Goal: Information Seeking & Learning: Learn about a topic

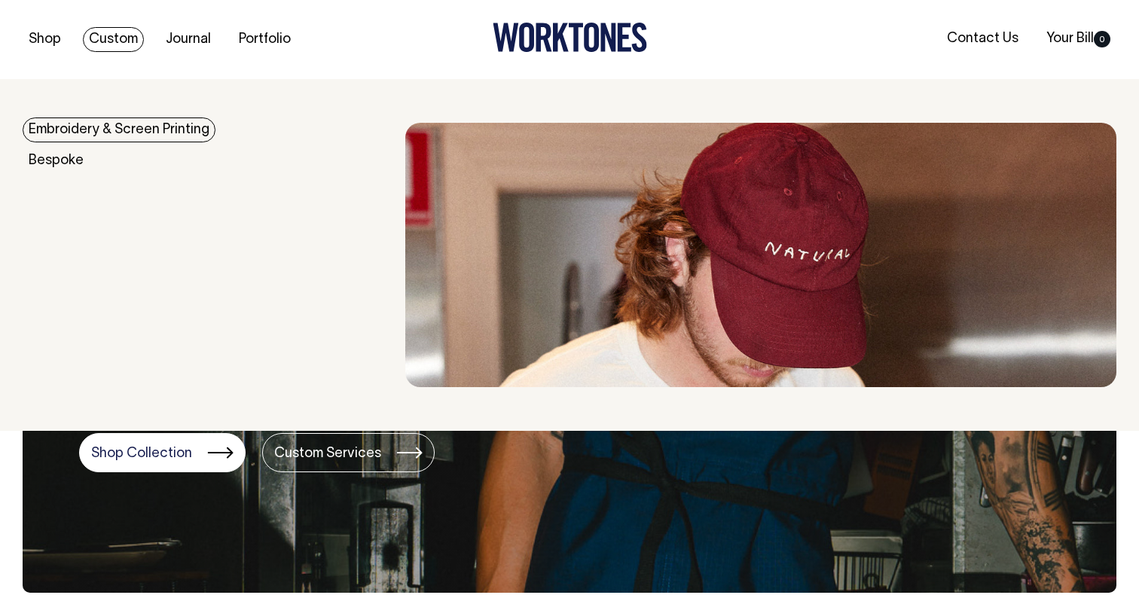
click at [75, 129] on link "Embroidery & Screen Printing" at bounding box center [119, 130] width 193 height 25
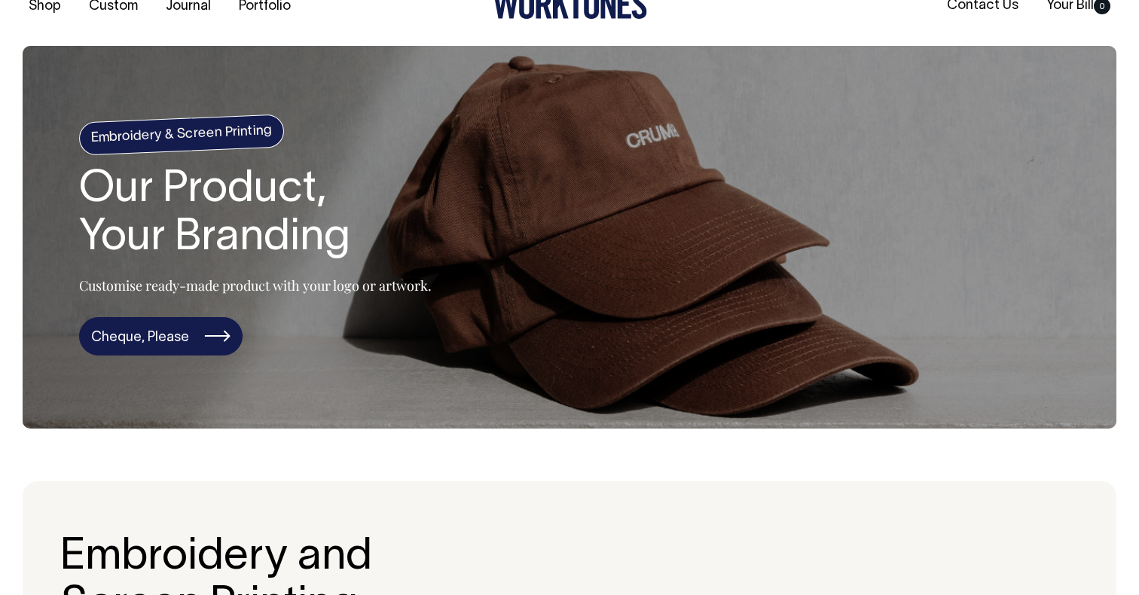
click at [164, 349] on link "Cheque, Please" at bounding box center [161, 336] width 164 height 39
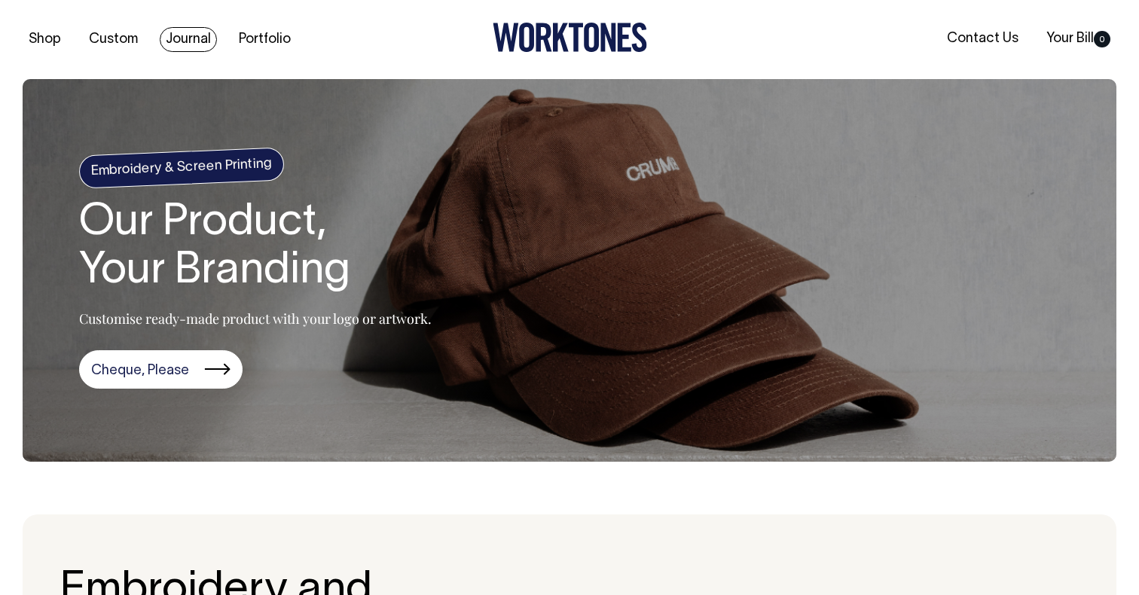
click at [187, 35] on link "Journal" at bounding box center [188, 39] width 57 height 25
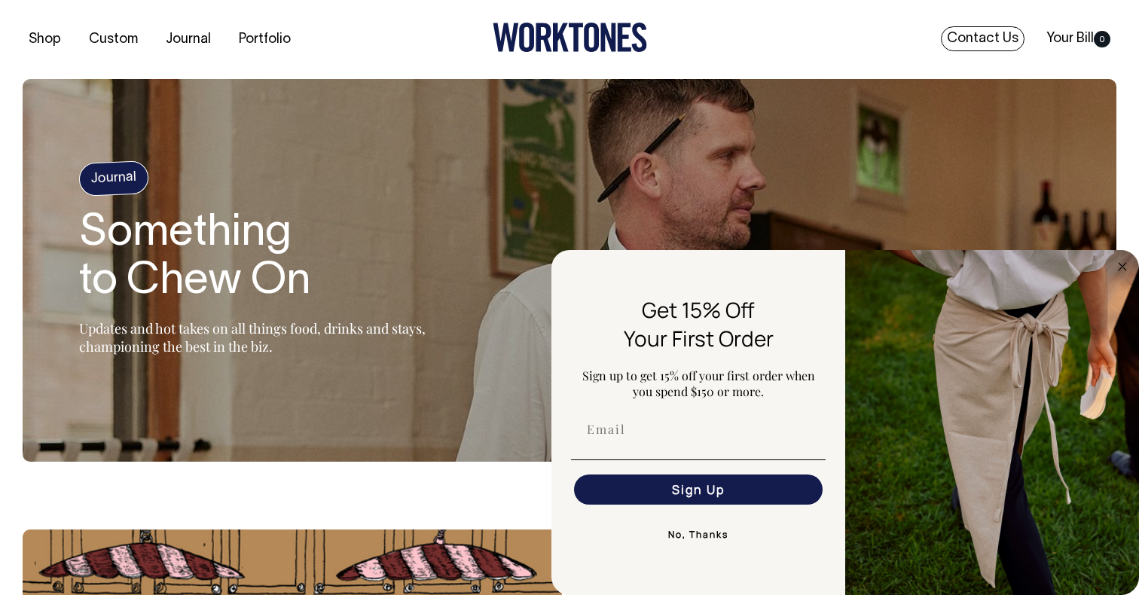
click at [990, 43] on link "Contact Us" at bounding box center [983, 38] width 84 height 25
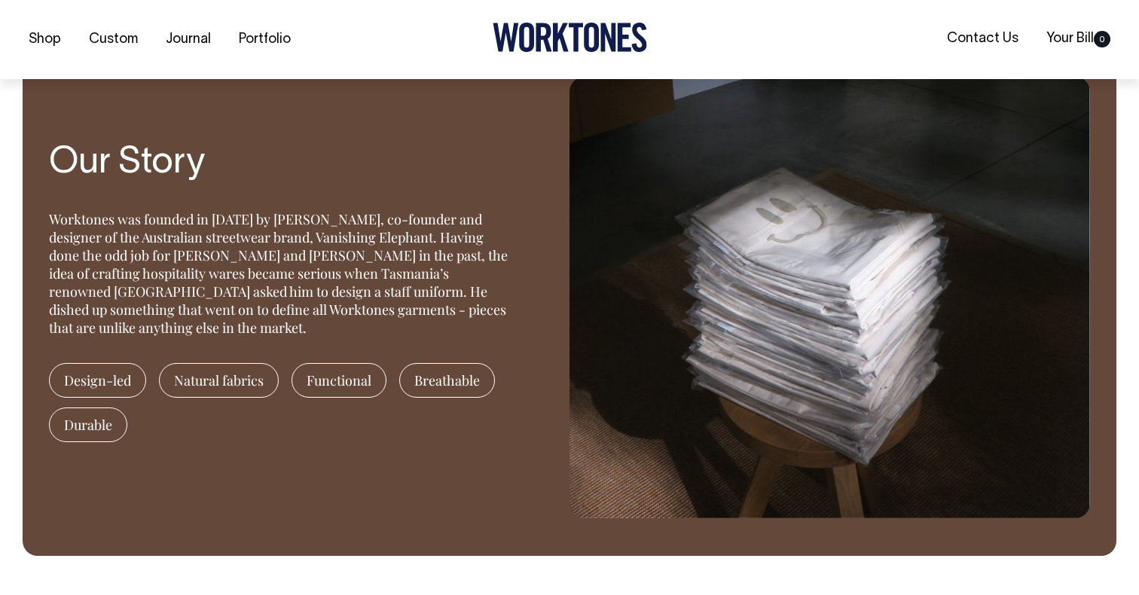
scroll to position [1274, 0]
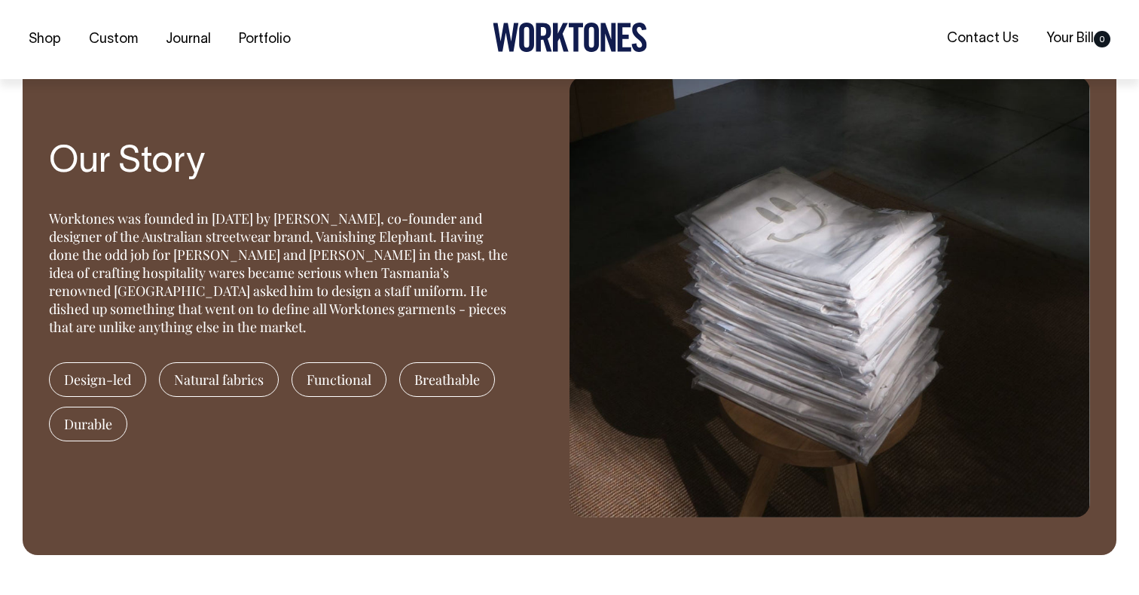
click at [199, 384] on span "Natural fabrics" at bounding box center [219, 379] width 120 height 35
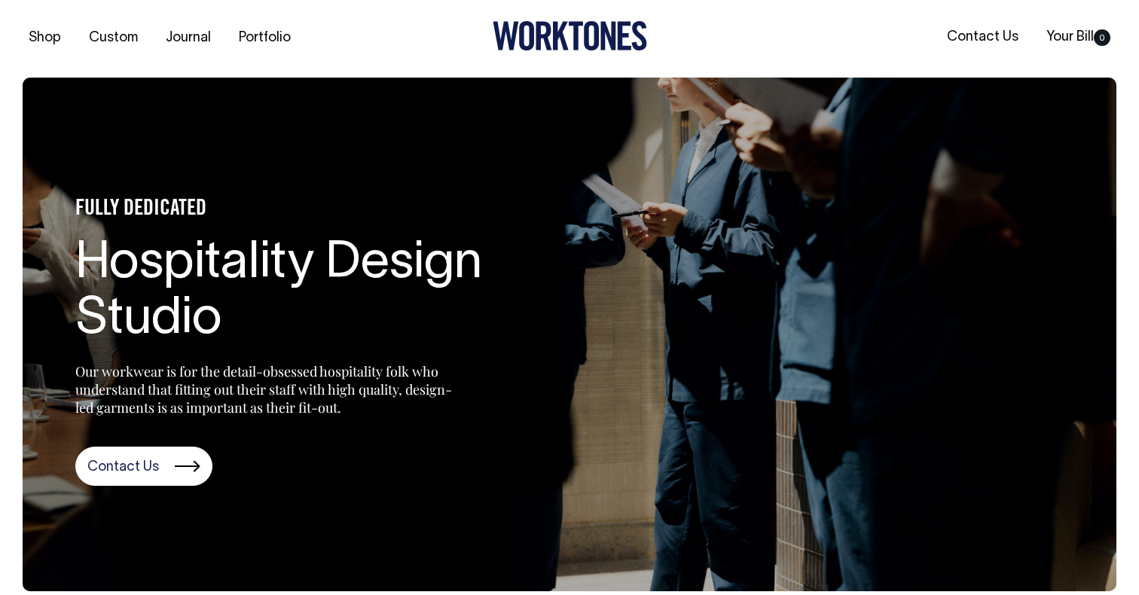
scroll to position [0, 0]
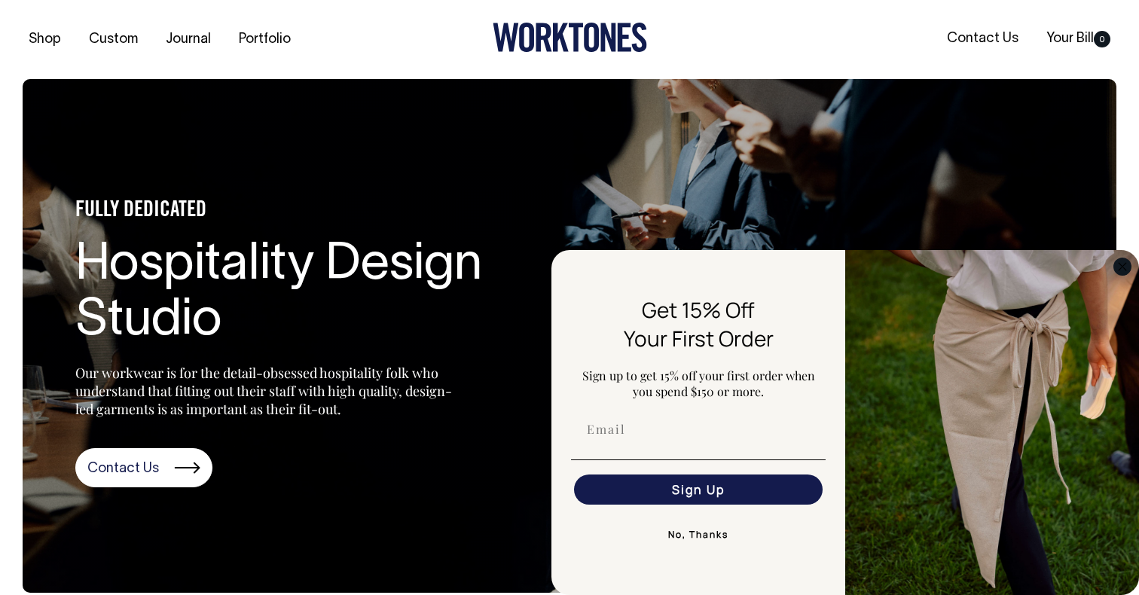
click at [1119, 270] on icon "Close dialog" at bounding box center [1123, 267] width 8 height 8
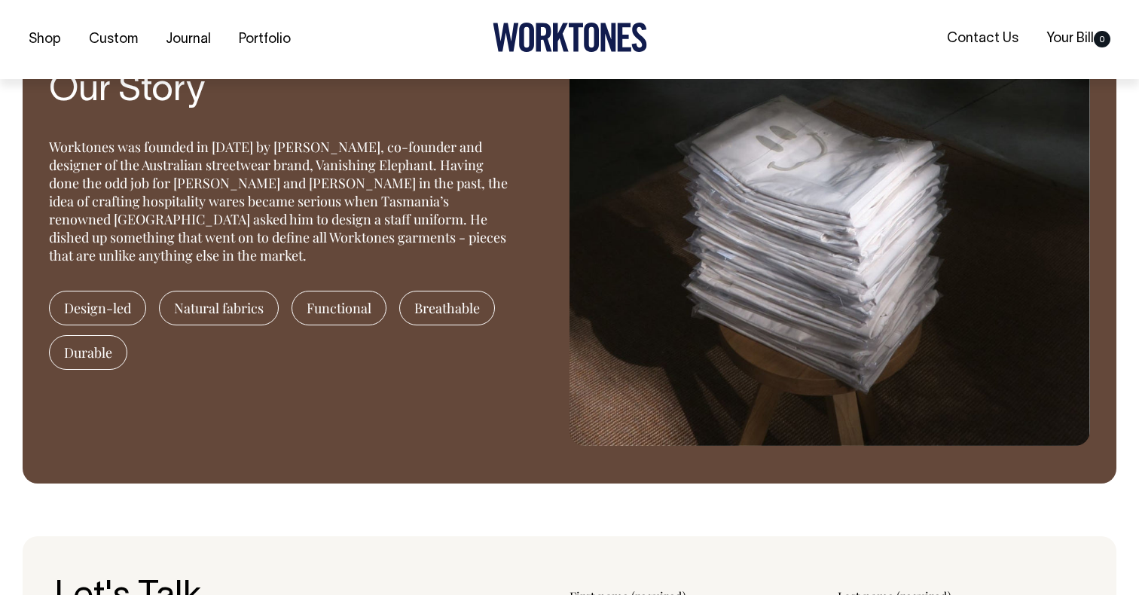
scroll to position [1346, 0]
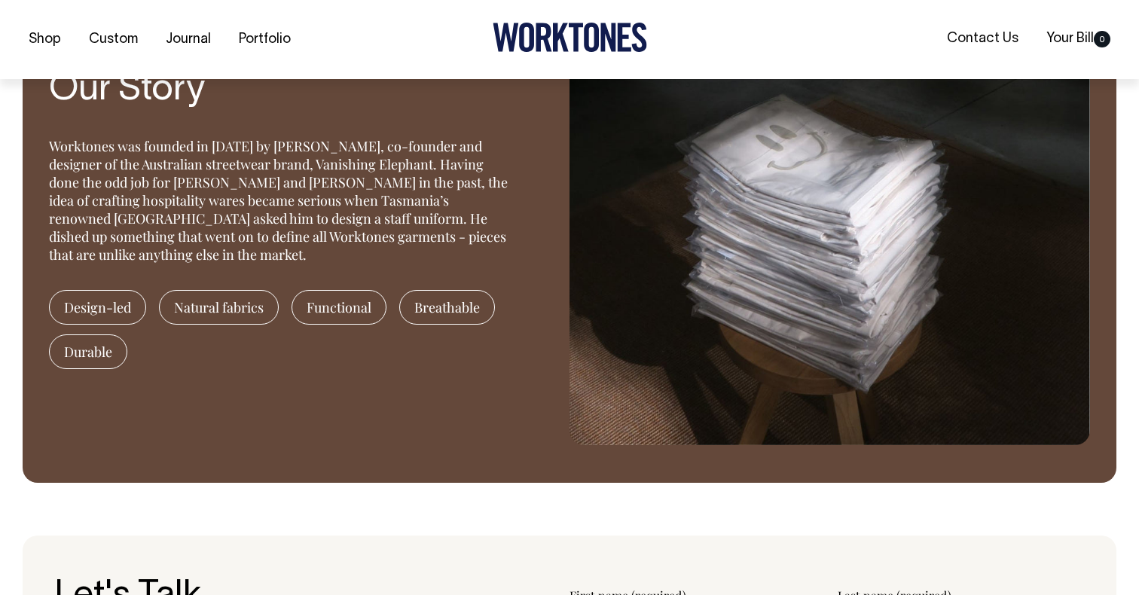
click at [197, 293] on span "Natural fabrics" at bounding box center [219, 307] width 120 height 35
click at [338, 302] on span "Functional" at bounding box center [339, 307] width 95 height 35
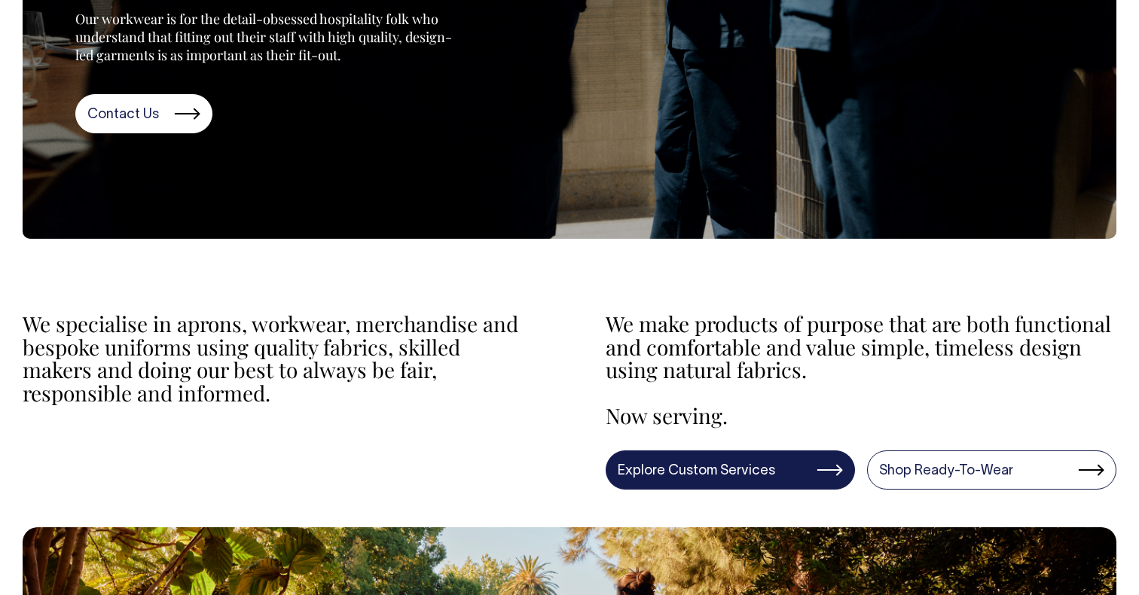
scroll to position [355, 0]
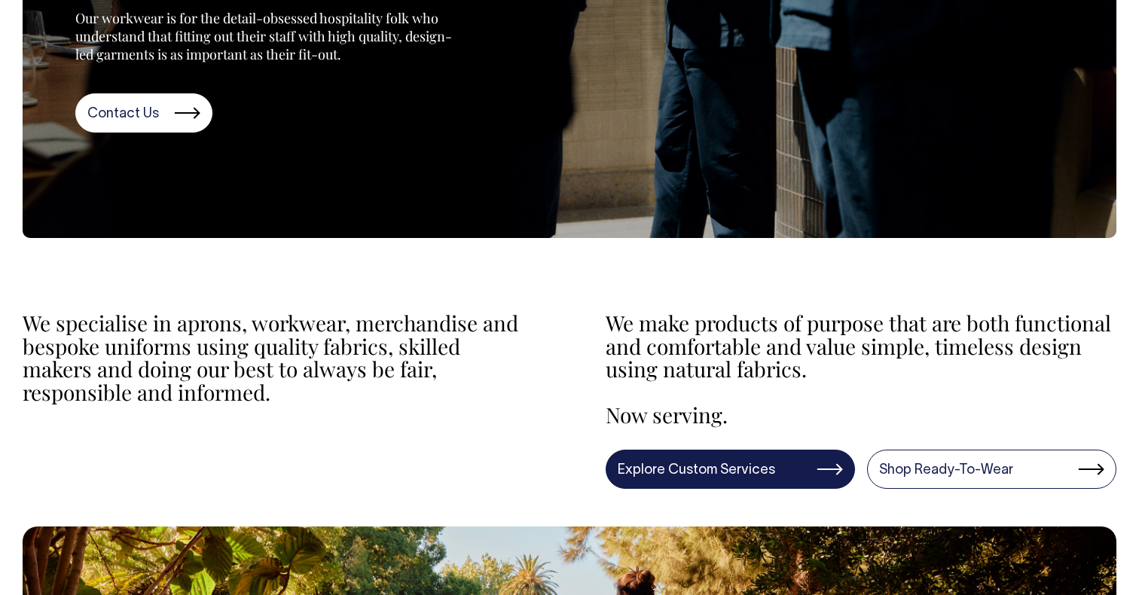
click at [722, 460] on link "Explore Custom Services" at bounding box center [730, 469] width 249 height 39
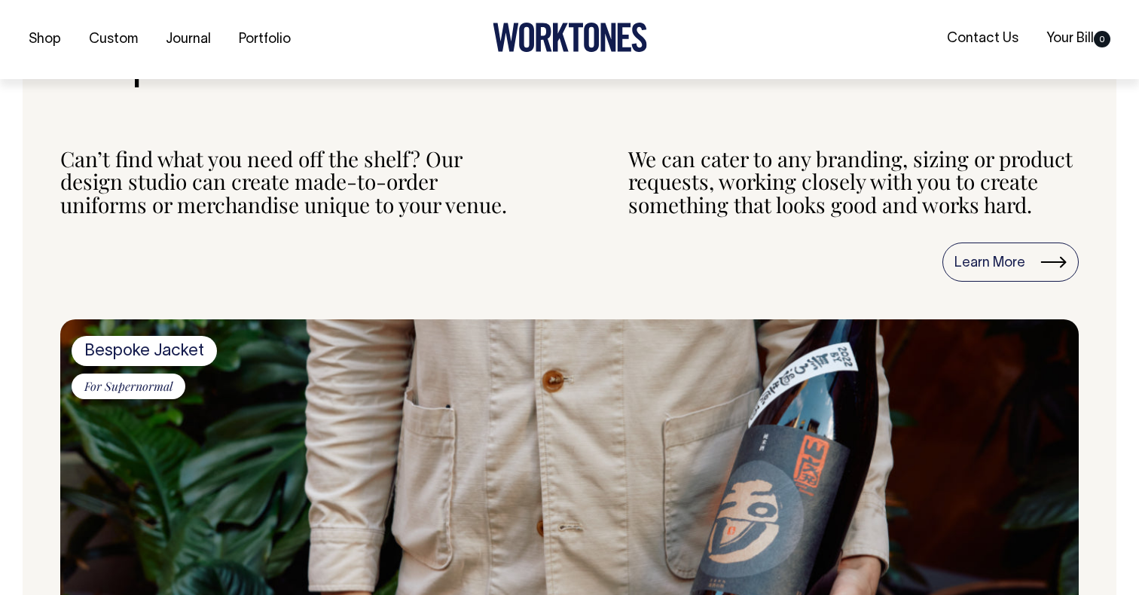
scroll to position [648, 0]
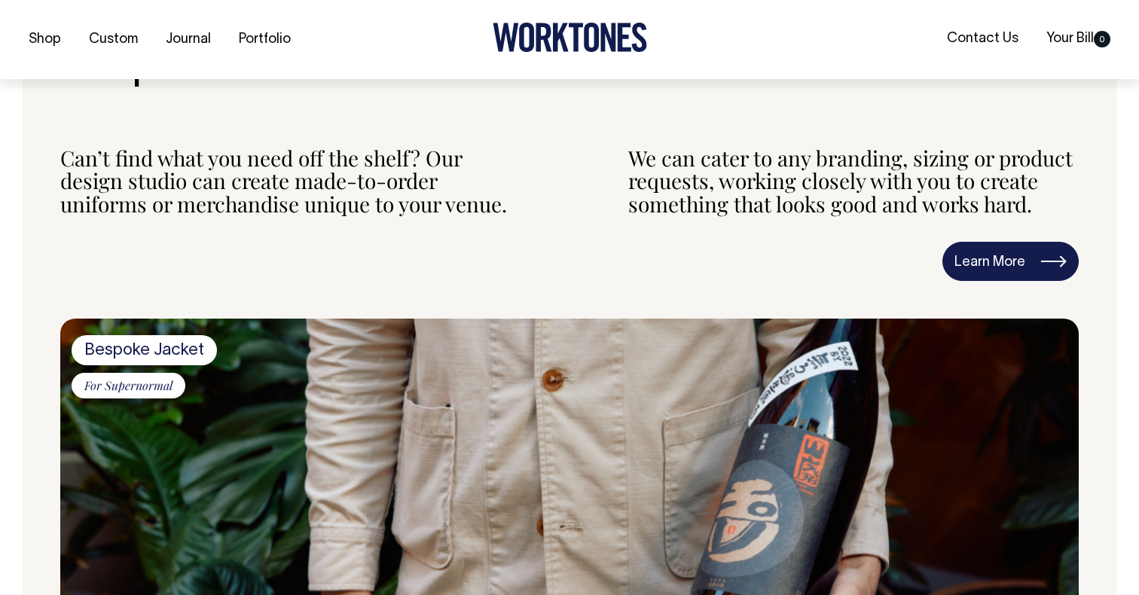
click at [1019, 256] on link "Learn More" at bounding box center [1011, 261] width 136 height 39
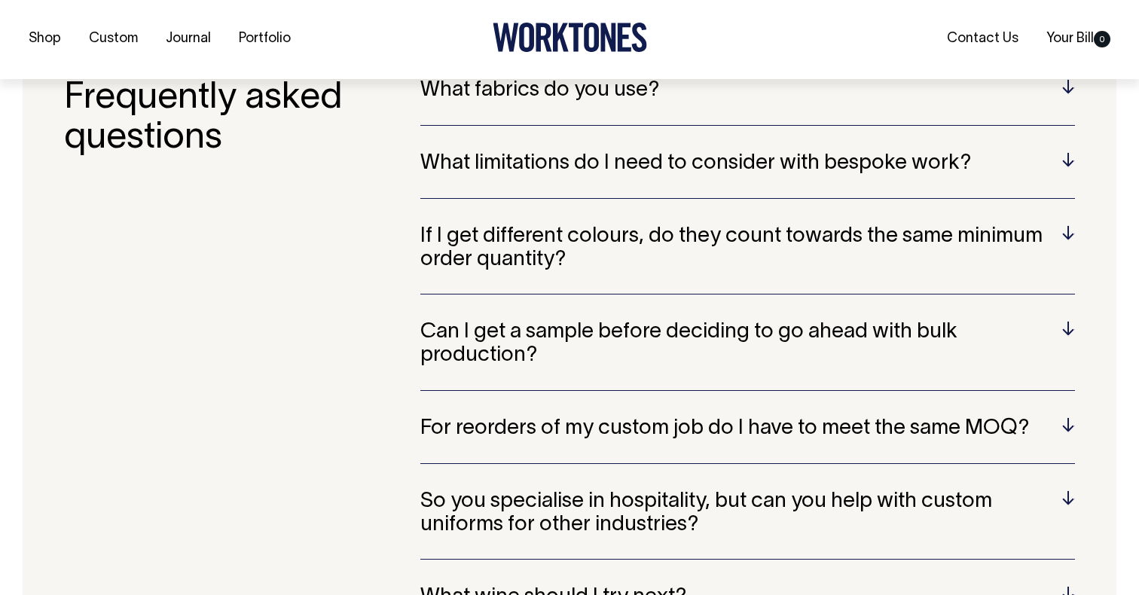
scroll to position [3951, 0]
click at [1071, 225] on h5 "If I get different colours, do they count towards the same minimum order quanti…" at bounding box center [747, 248] width 655 height 47
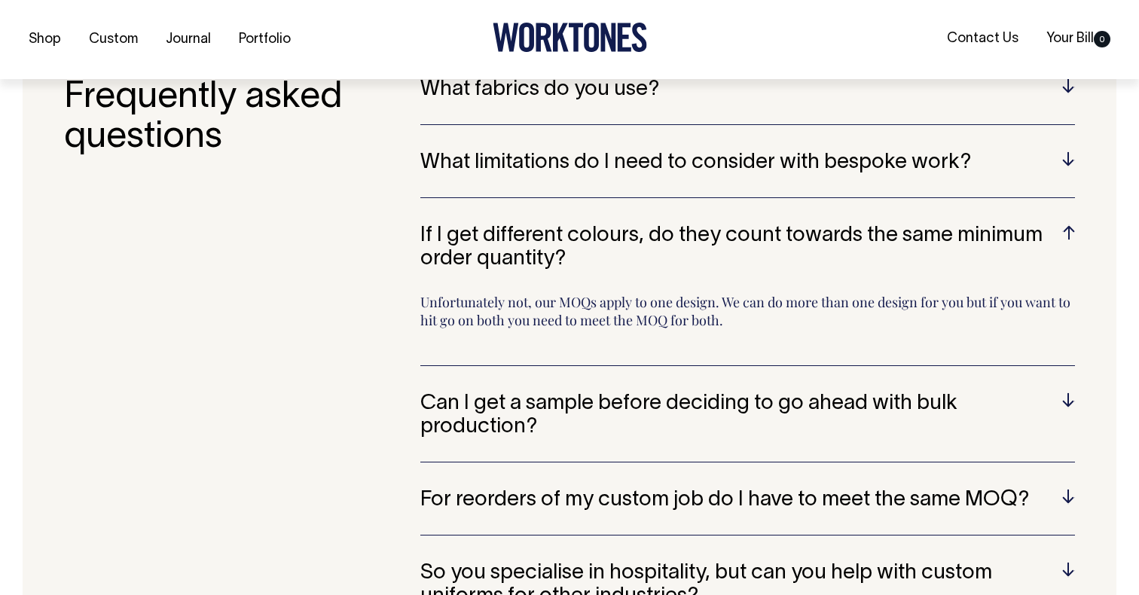
click at [1070, 393] on h5 "Can I get a sample before deciding to go ahead with bulk production?" at bounding box center [747, 416] width 655 height 47
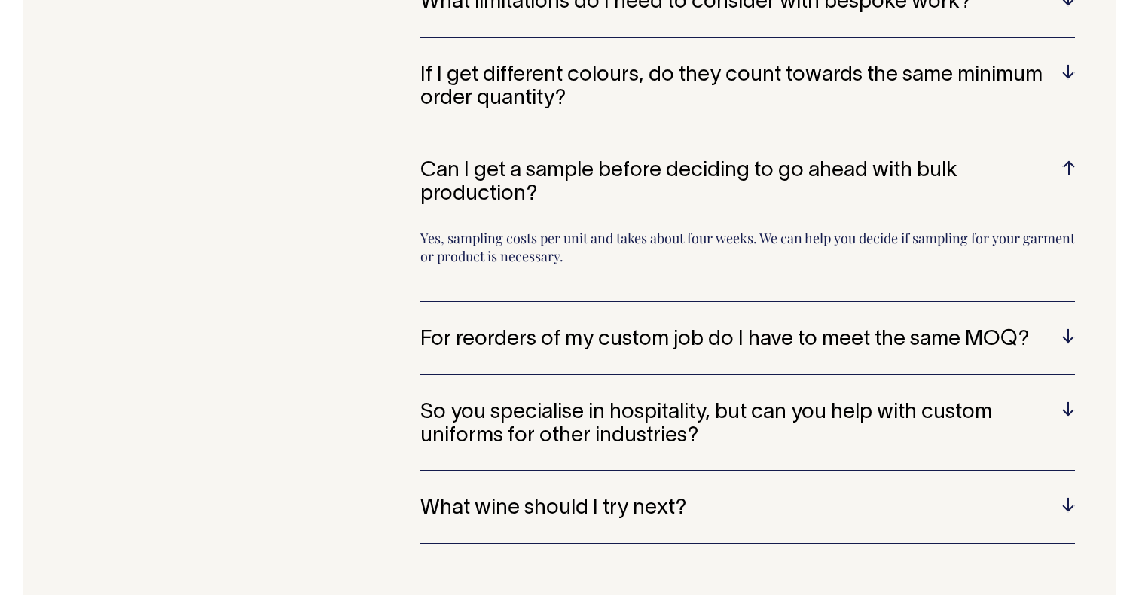
scroll to position [4111, 0]
click at [1069, 329] on h5 "For reorders of my custom job do I have to meet the same MOQ?" at bounding box center [747, 340] width 655 height 23
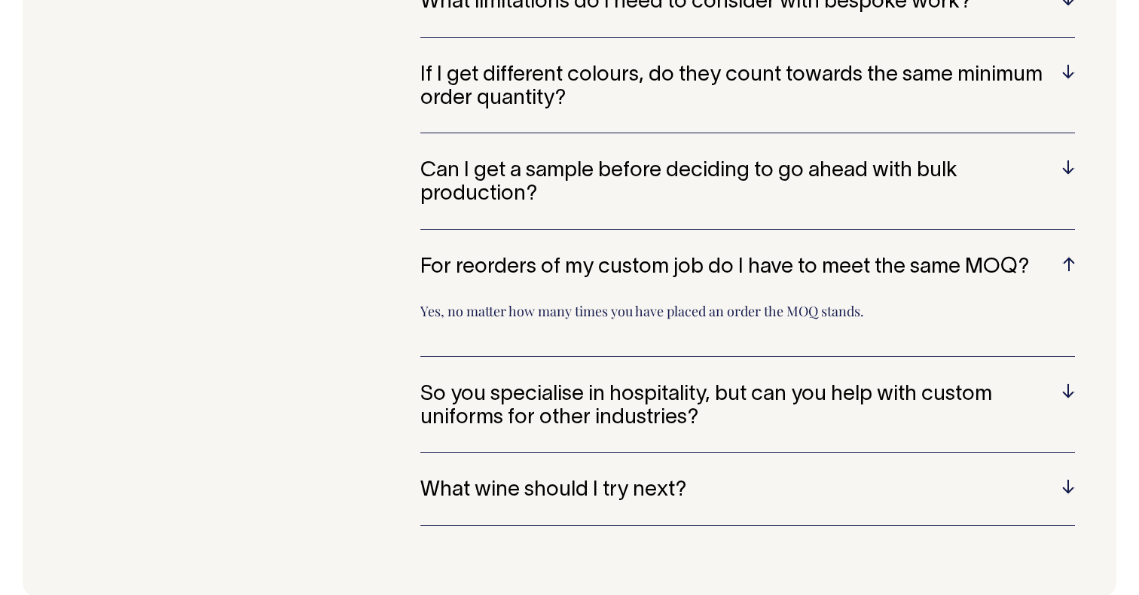
click at [1065, 384] on h5 "So you specialise in hospitality, but can you help with custom uniforms for oth…" at bounding box center [747, 407] width 655 height 47
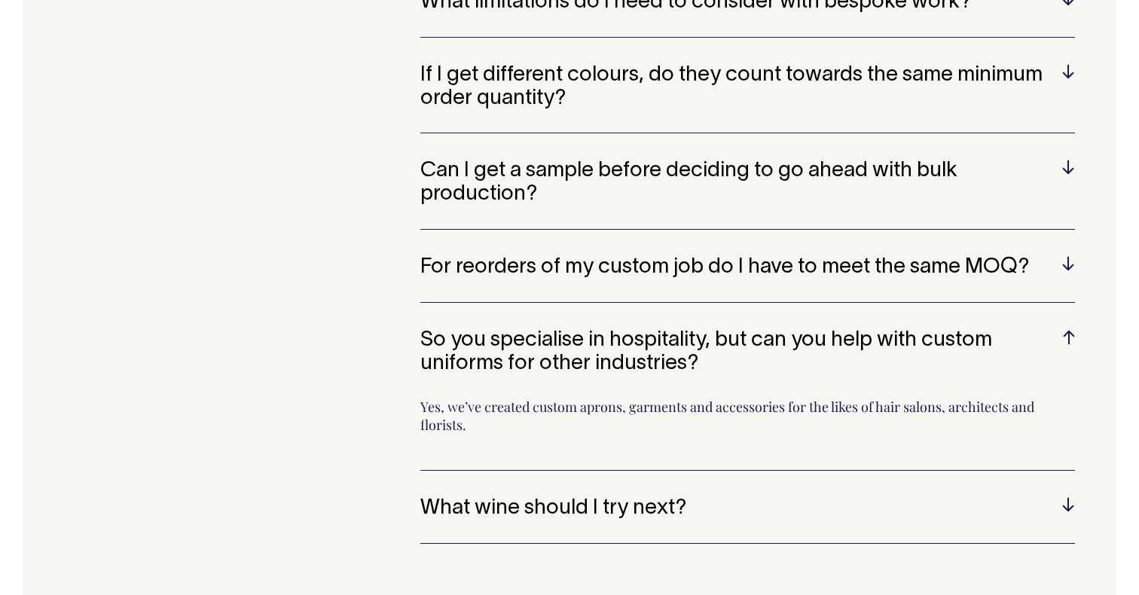
click at [1065, 497] on h5 "What wine should I try next?" at bounding box center [747, 508] width 655 height 23
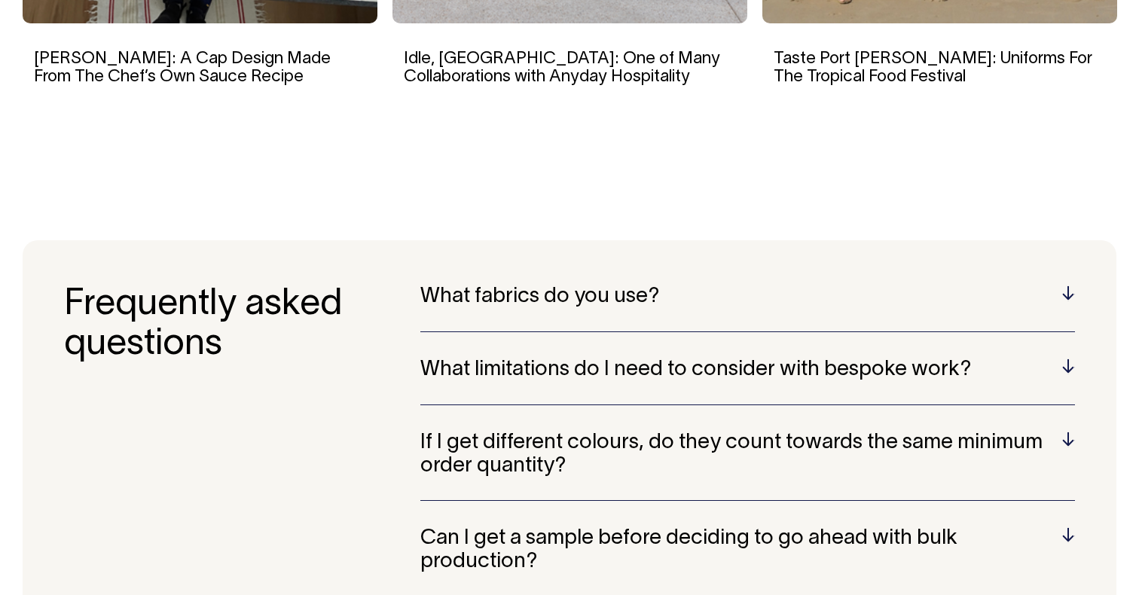
scroll to position [3744, 0]
click at [1066, 286] on h5 "What fabrics do you use?" at bounding box center [747, 297] width 655 height 23
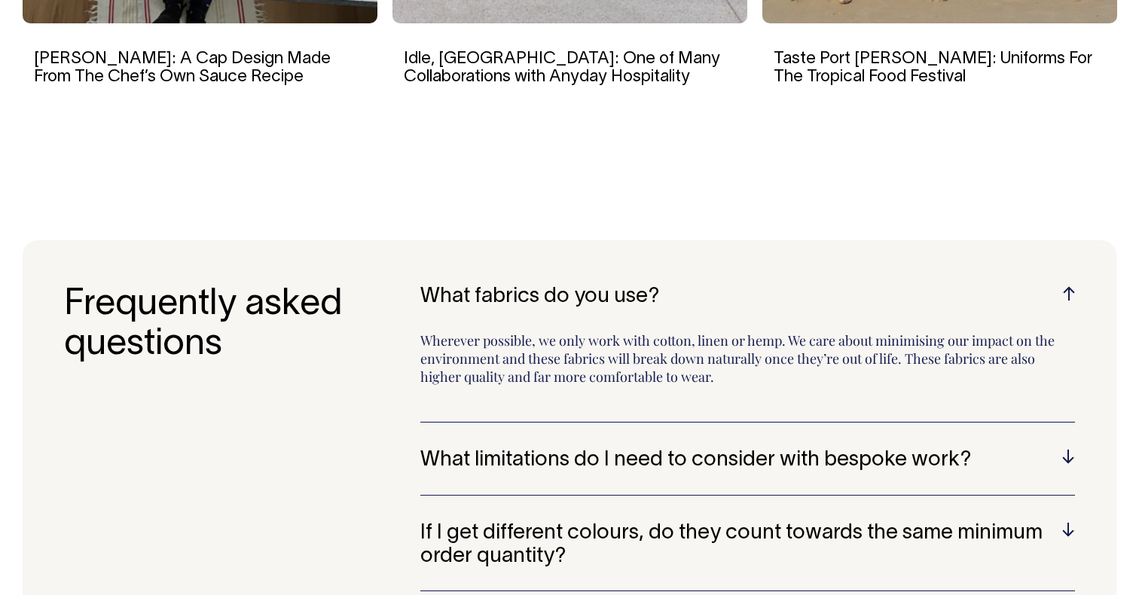
click at [1068, 449] on h5 "What limitations do I need to consider with bespoke work?" at bounding box center [747, 460] width 655 height 23
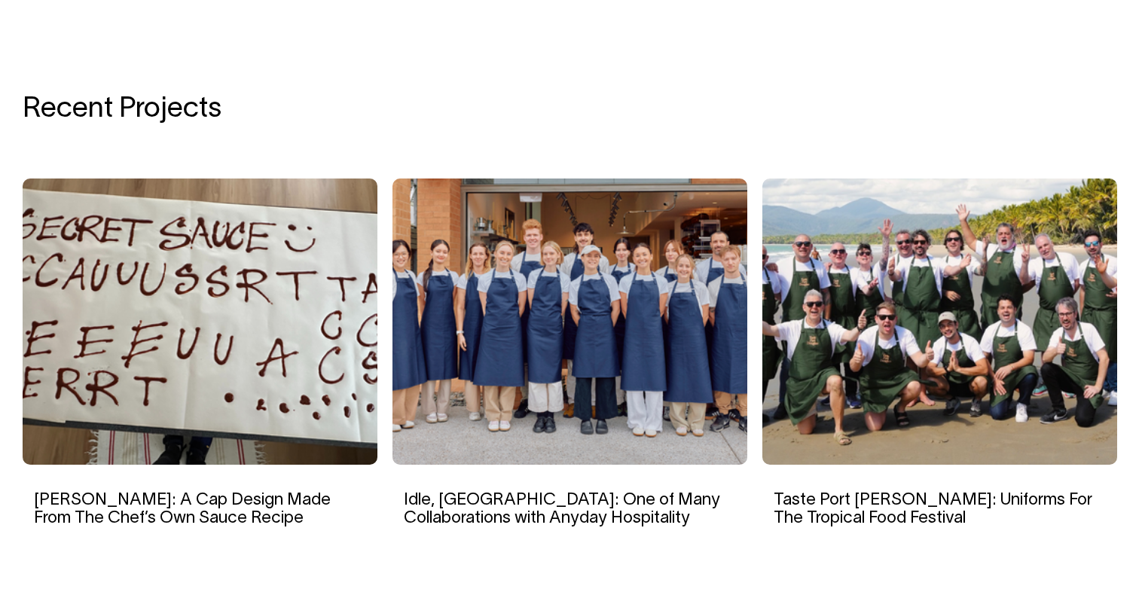
scroll to position [3302, 0]
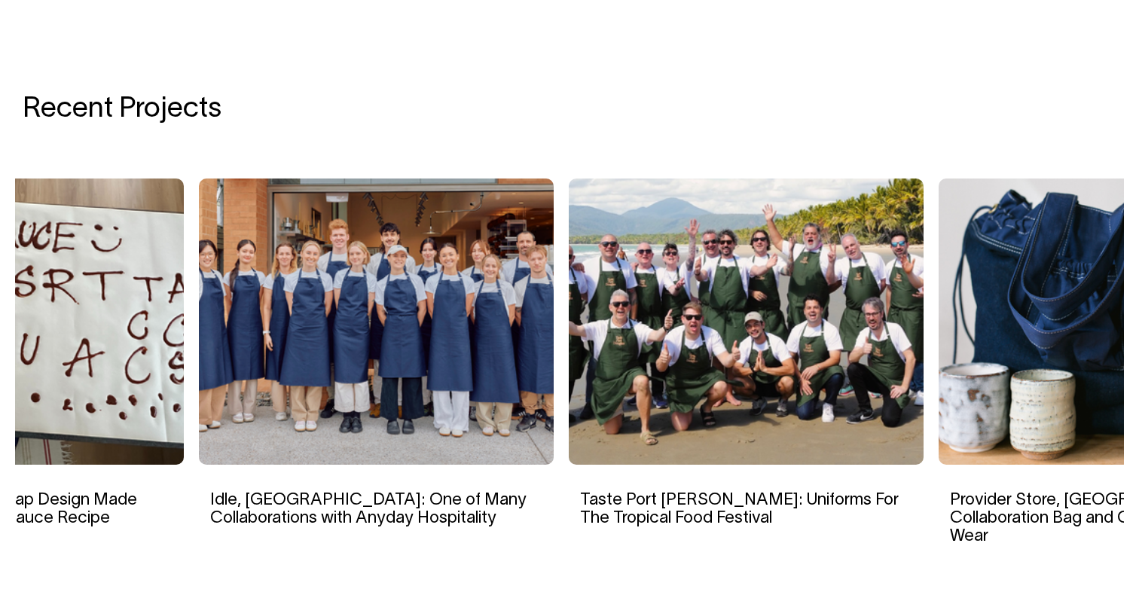
drag, startPoint x: 919, startPoint y: 354, endPoint x: 683, endPoint y: 332, distance: 236.1
click at [683, 332] on img at bounding box center [746, 322] width 355 height 286
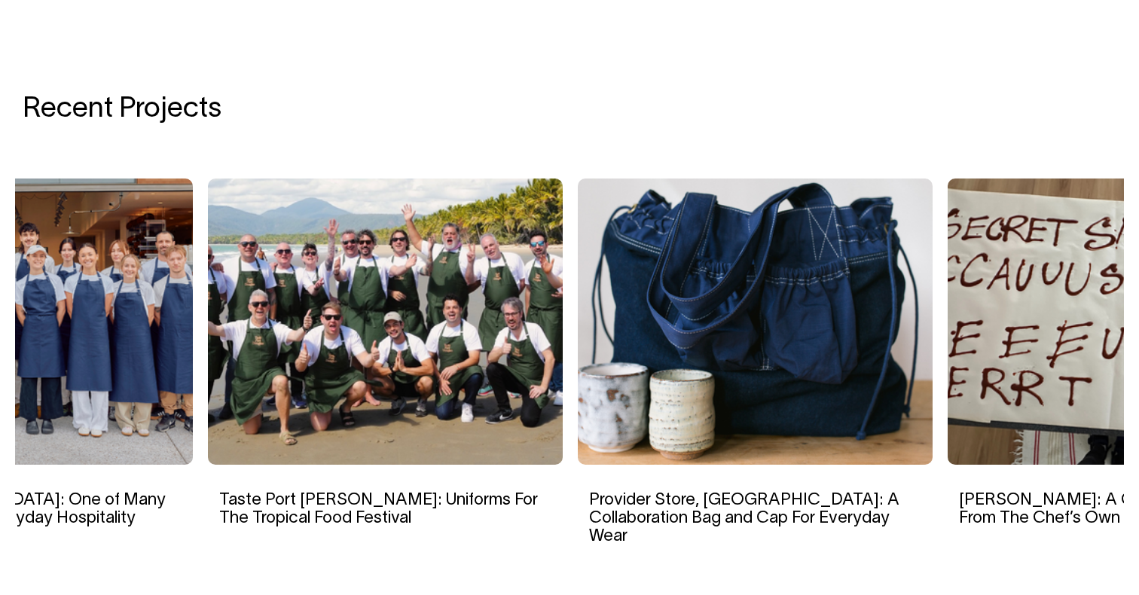
drag, startPoint x: 996, startPoint y: 338, endPoint x: 582, endPoint y: 373, distance: 415.9
click at [582, 373] on img at bounding box center [755, 322] width 355 height 286
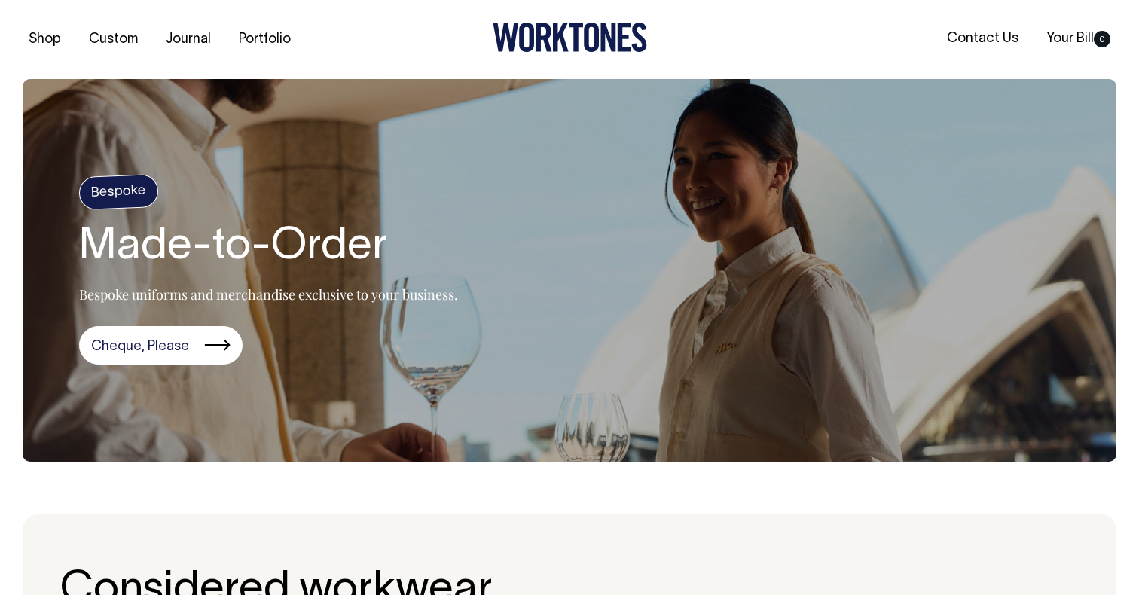
scroll to position [0, 0]
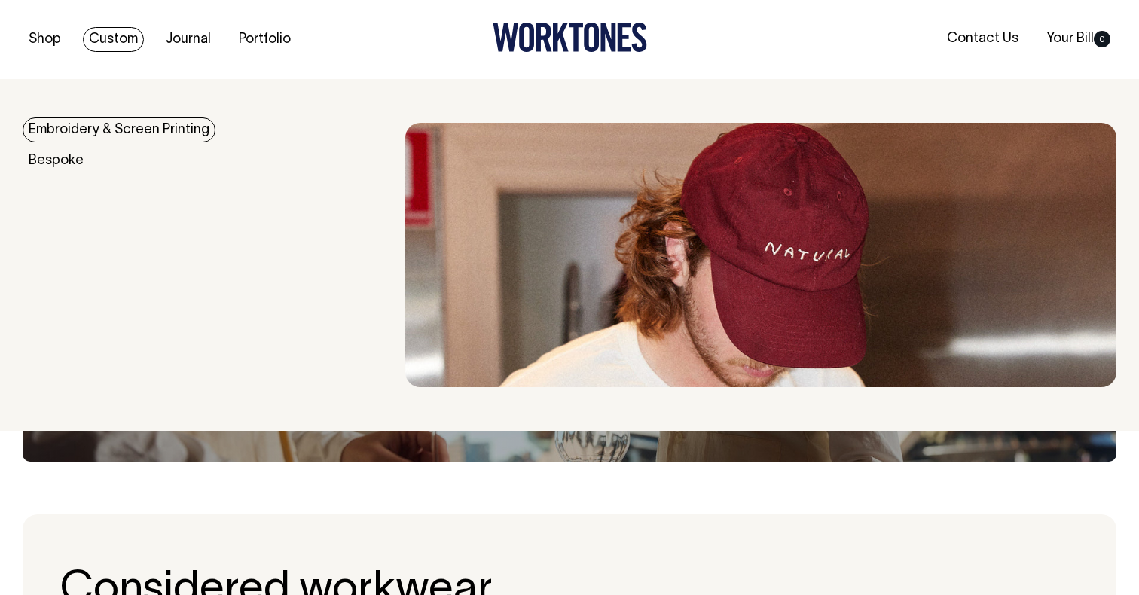
click at [96, 121] on link "Embroidery & Screen Printing" at bounding box center [119, 130] width 193 height 25
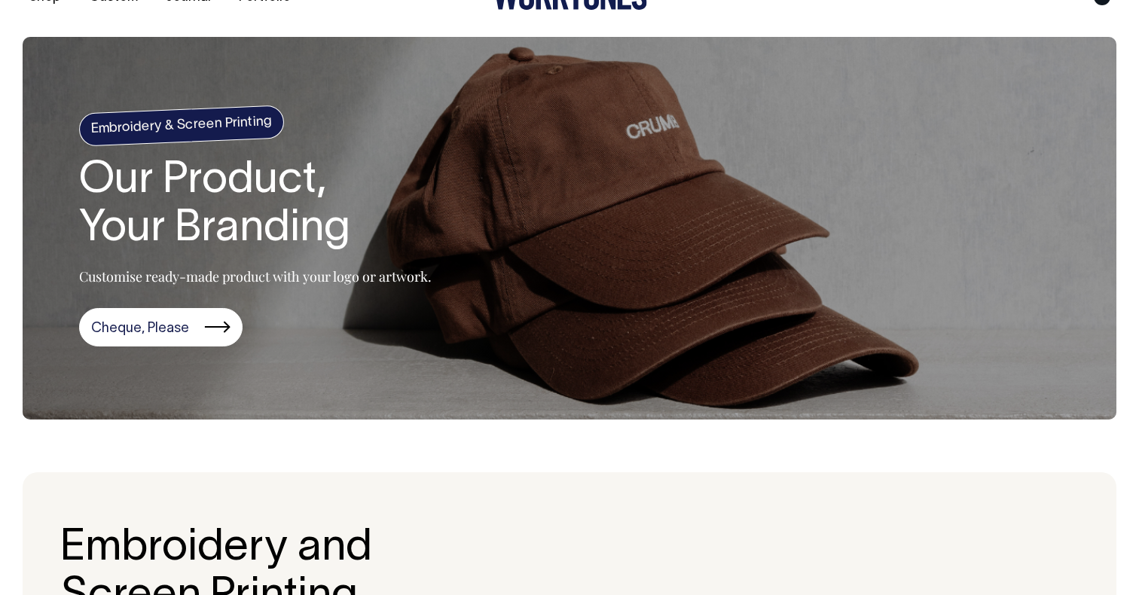
scroll to position [43, 0]
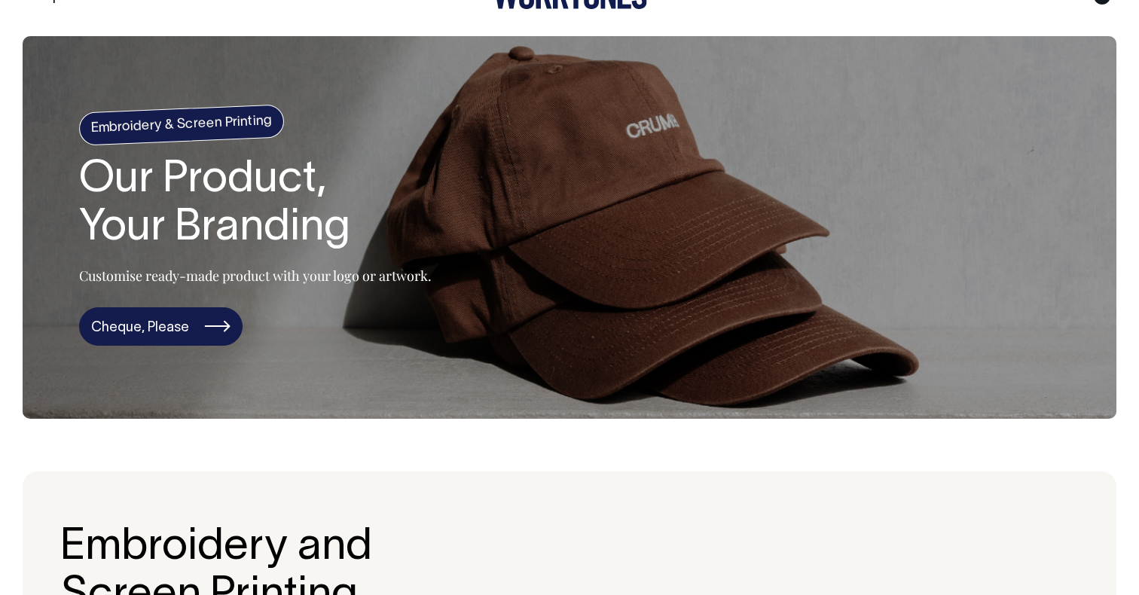
click at [151, 325] on link "Cheque, Please" at bounding box center [161, 326] width 164 height 39
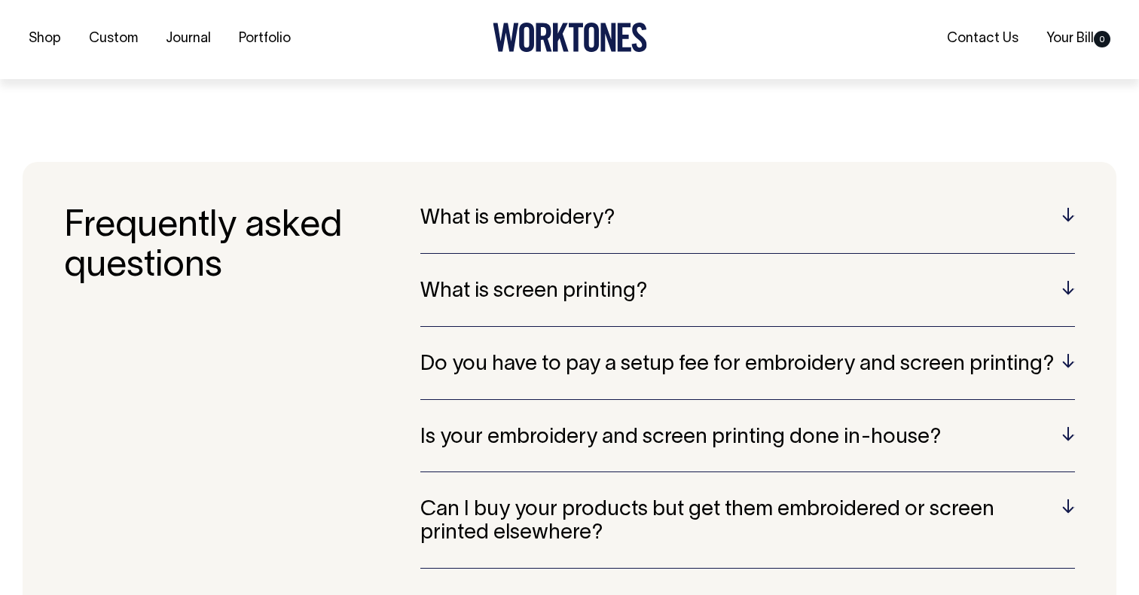
scroll to position [2869, 0]
click at [515, 353] on h5 "Do you have to pay a setup fee for embroidery and screen printing?" at bounding box center [747, 364] width 655 height 23
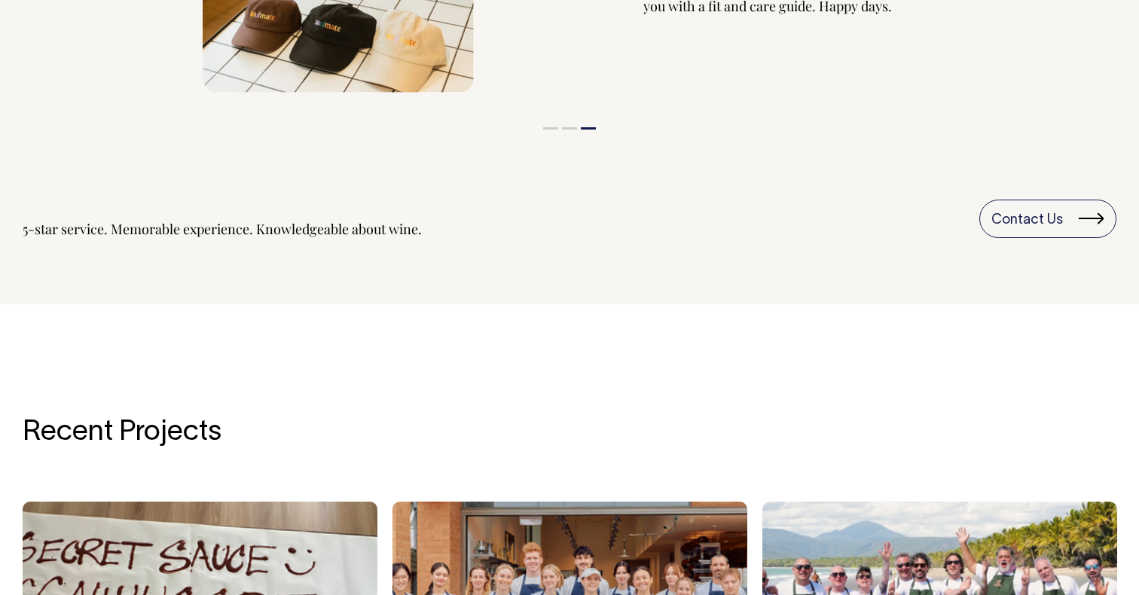
scroll to position [1724, 0]
